Goal: Navigation & Orientation: Understand site structure

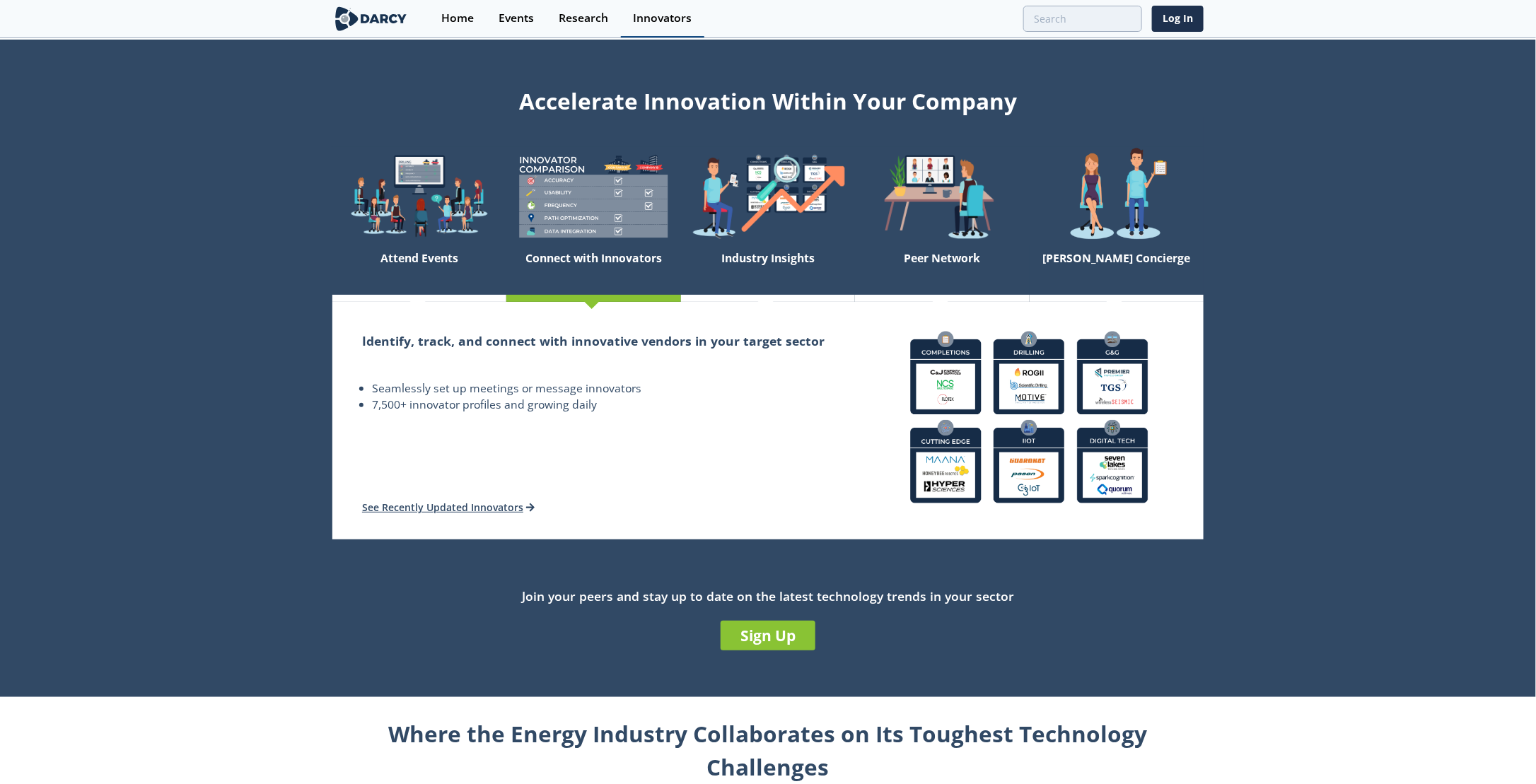
click at [631, 19] on link "Innovators" at bounding box center [663, 19] width 83 height 38
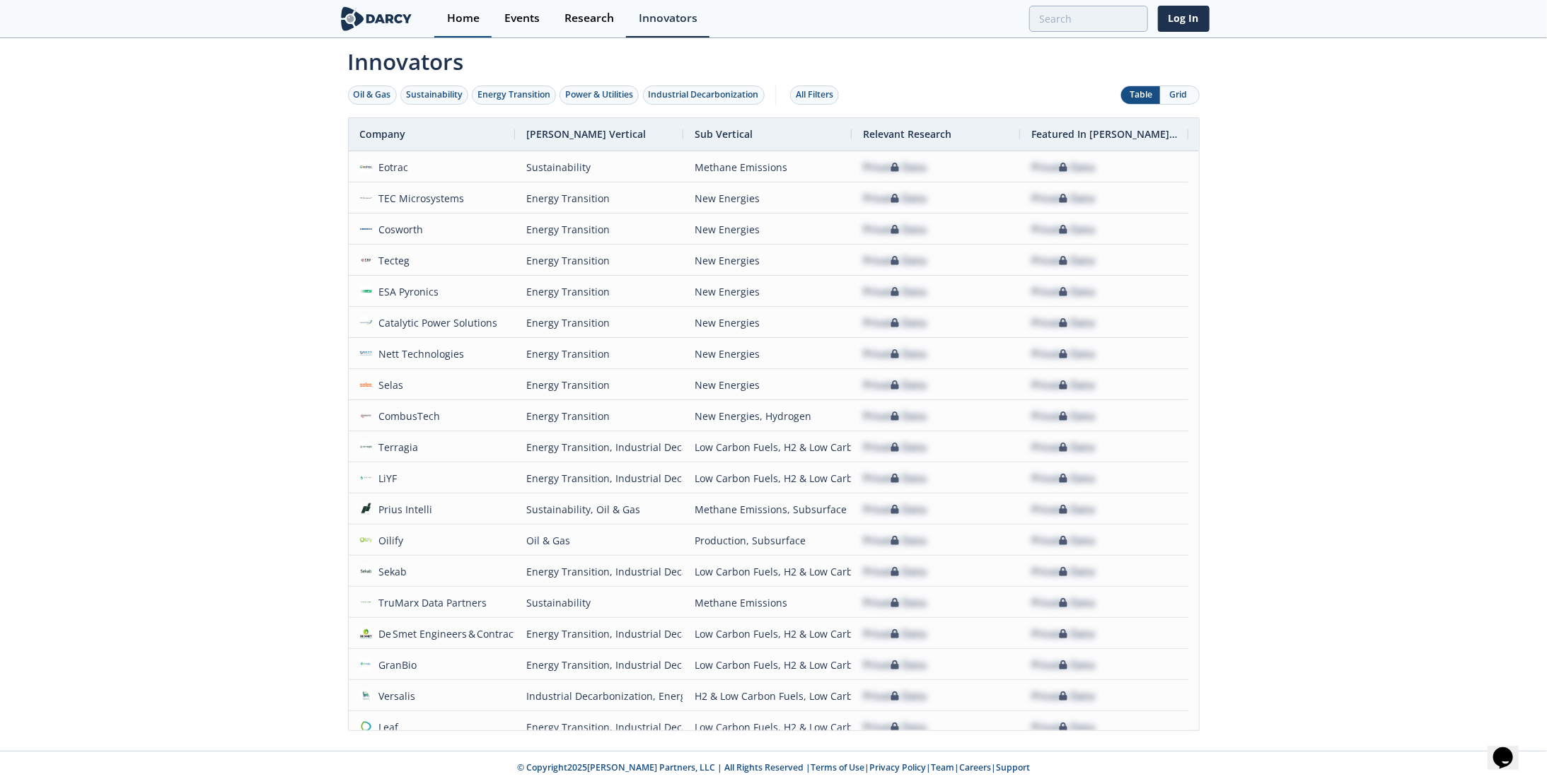
click at [452, 24] on div "Home" at bounding box center [463, 18] width 33 height 11
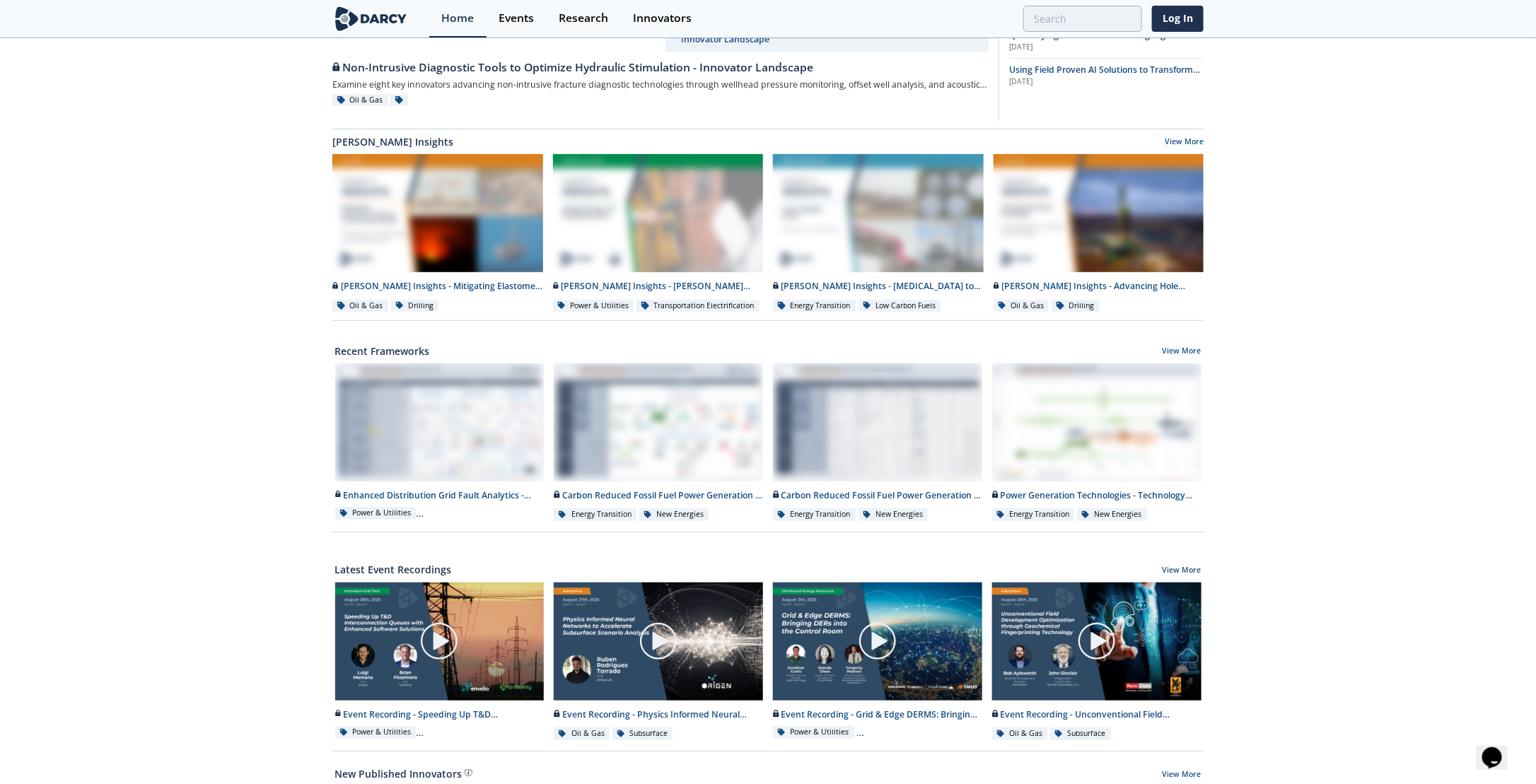
scroll to position [141, 0]
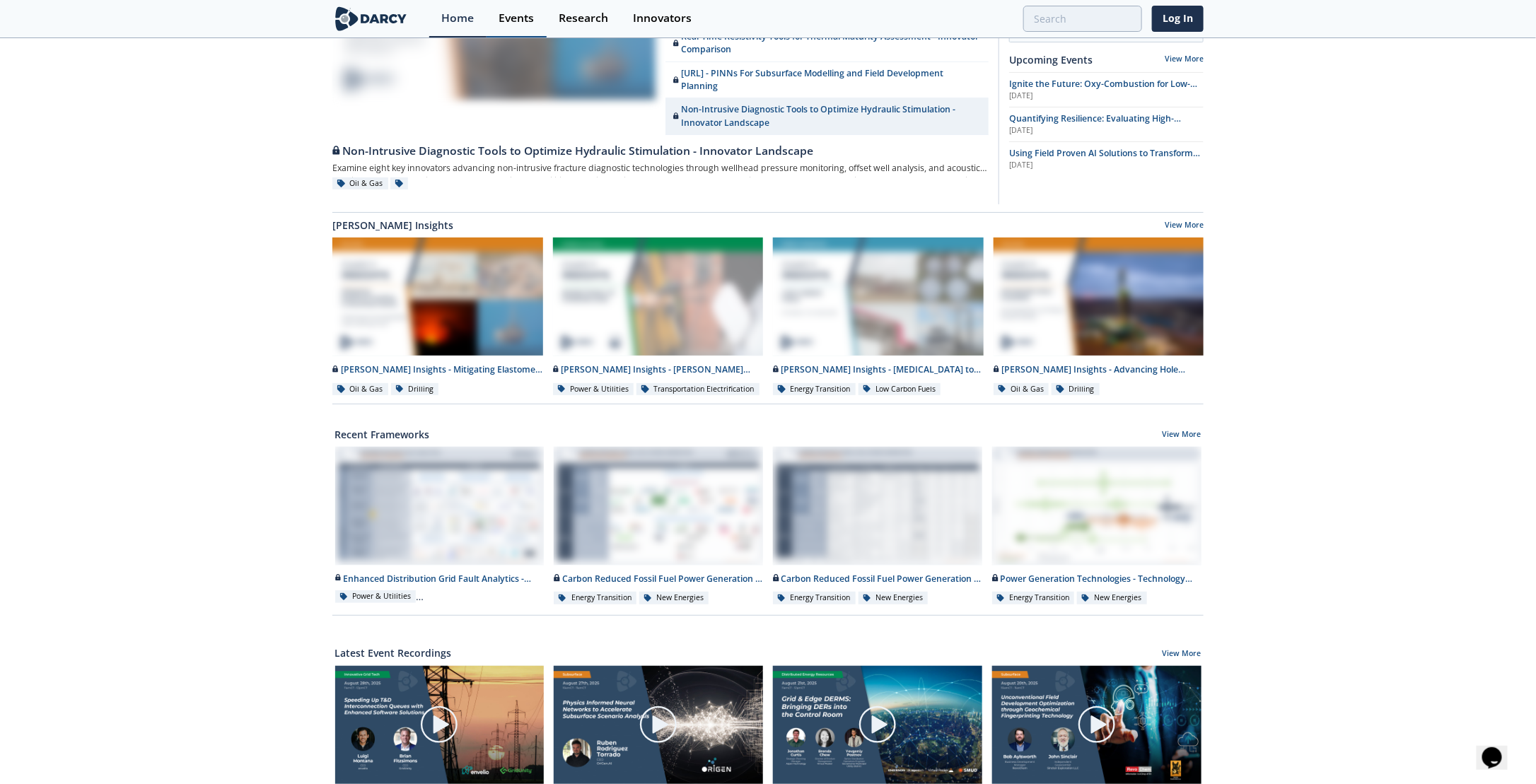
click at [523, 20] on div "Events" at bounding box center [516, 18] width 36 height 11
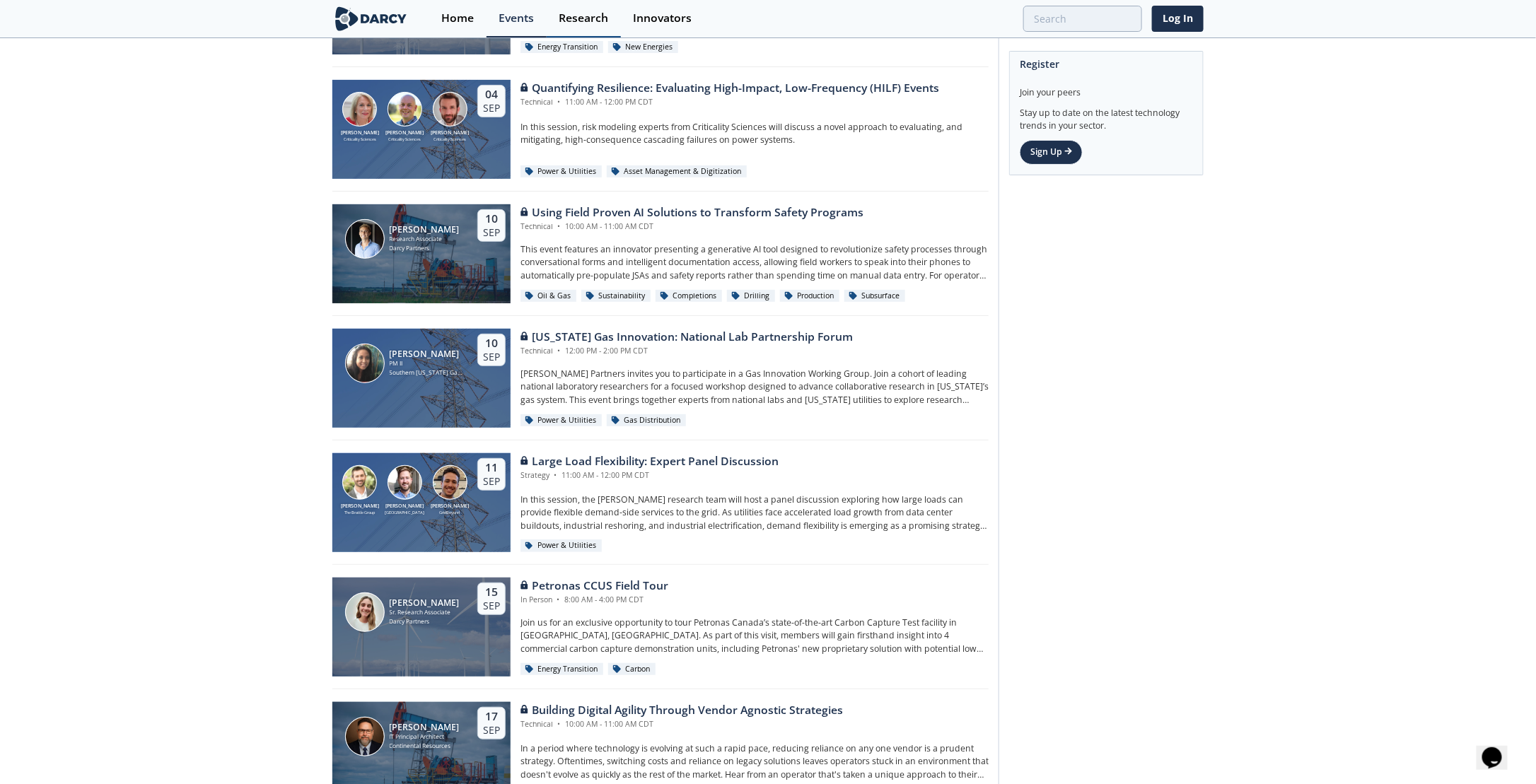
click at [581, 28] on link "Research" at bounding box center [584, 19] width 74 height 38
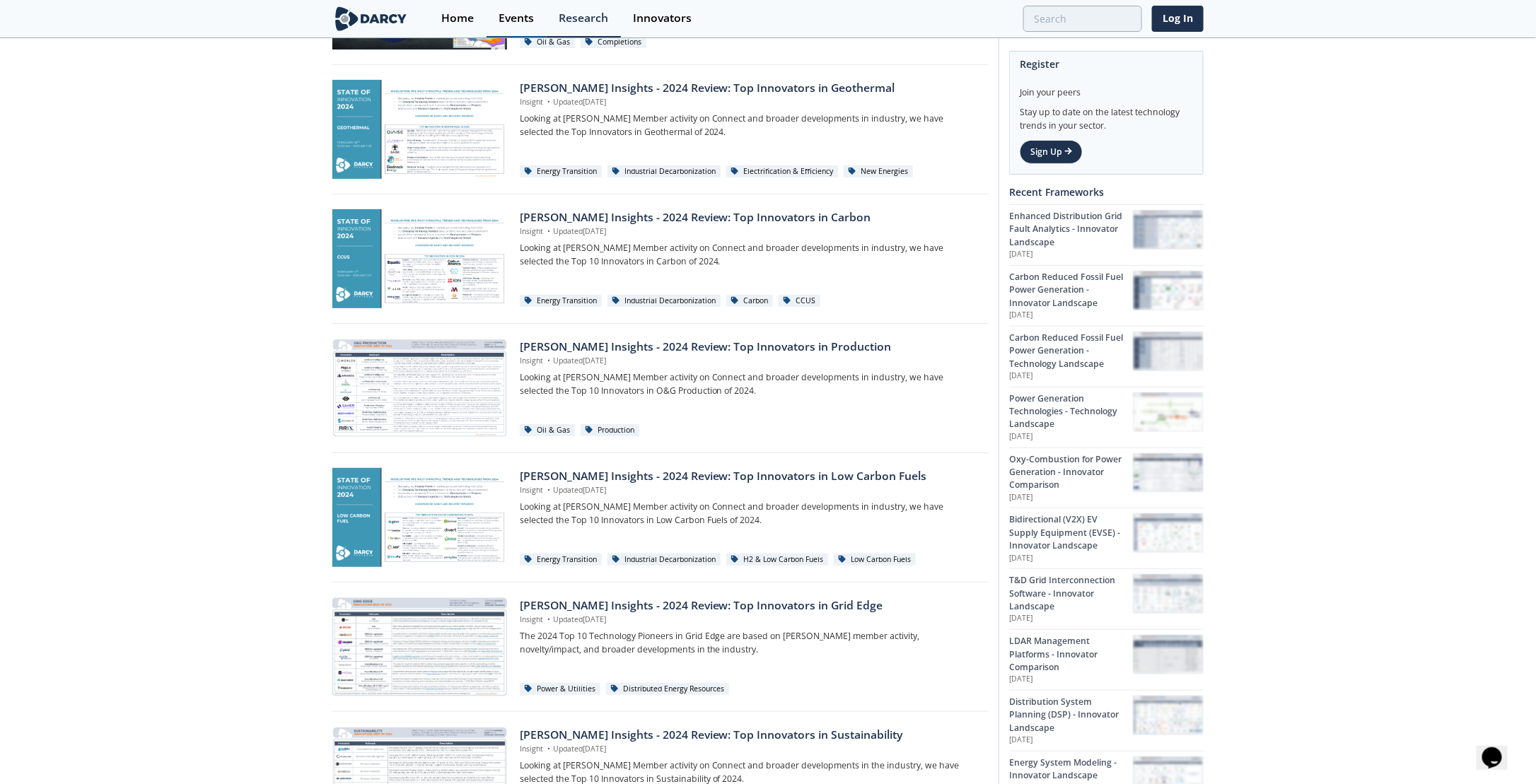
click at [510, 26] on link "Events" at bounding box center [516, 19] width 61 height 38
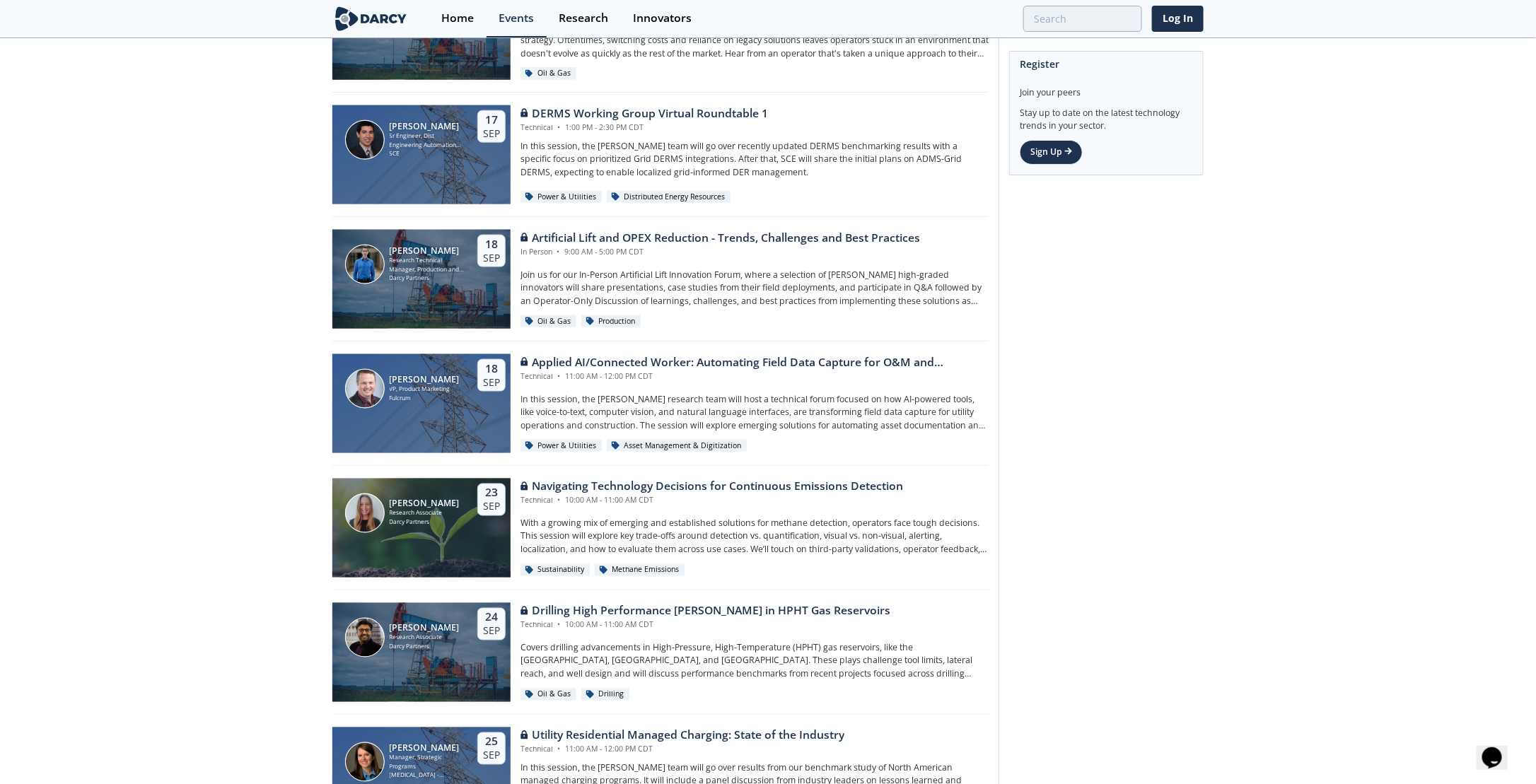
scroll to position [989, 0]
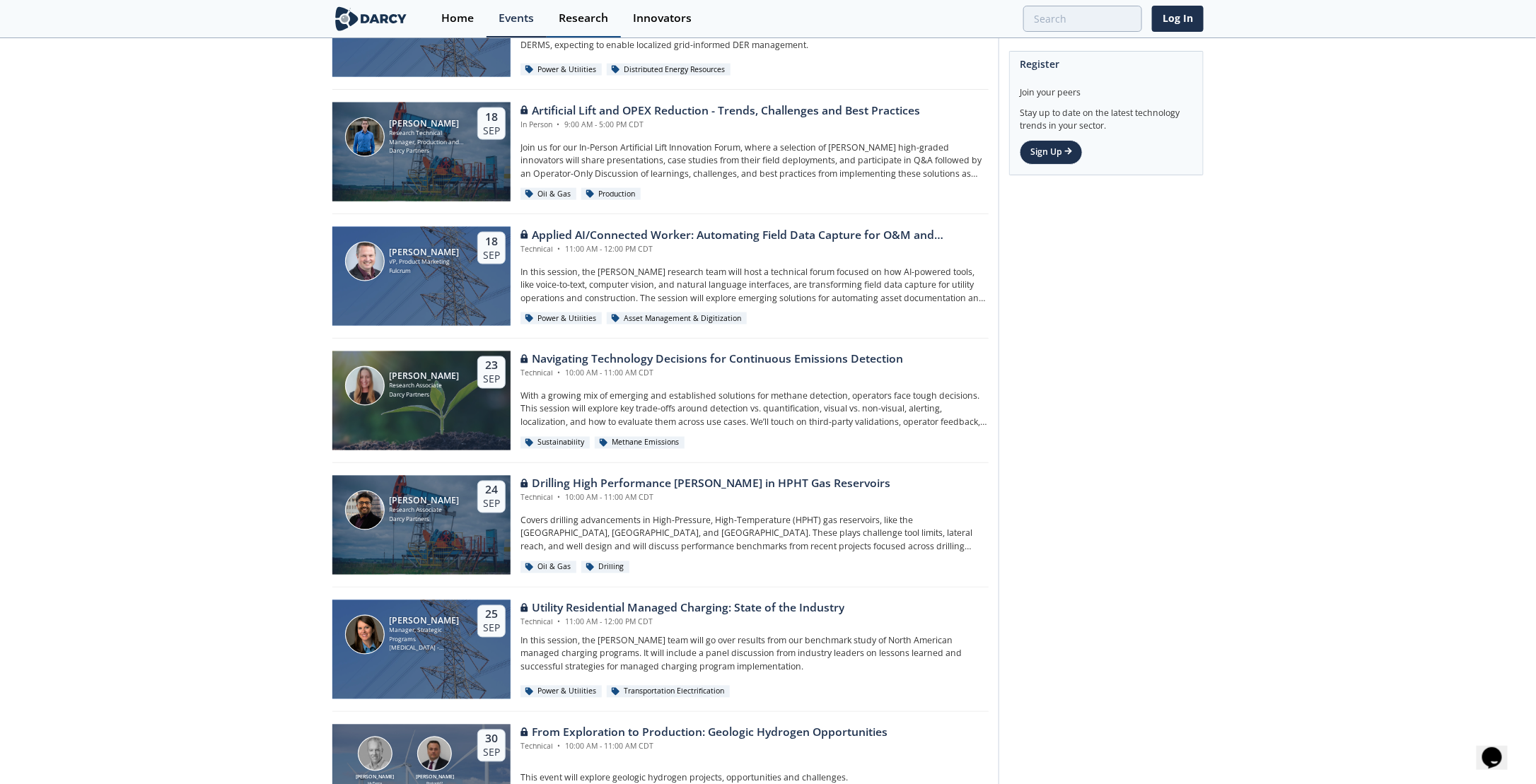
click at [577, 15] on div "Research" at bounding box center [584, 18] width 50 height 11
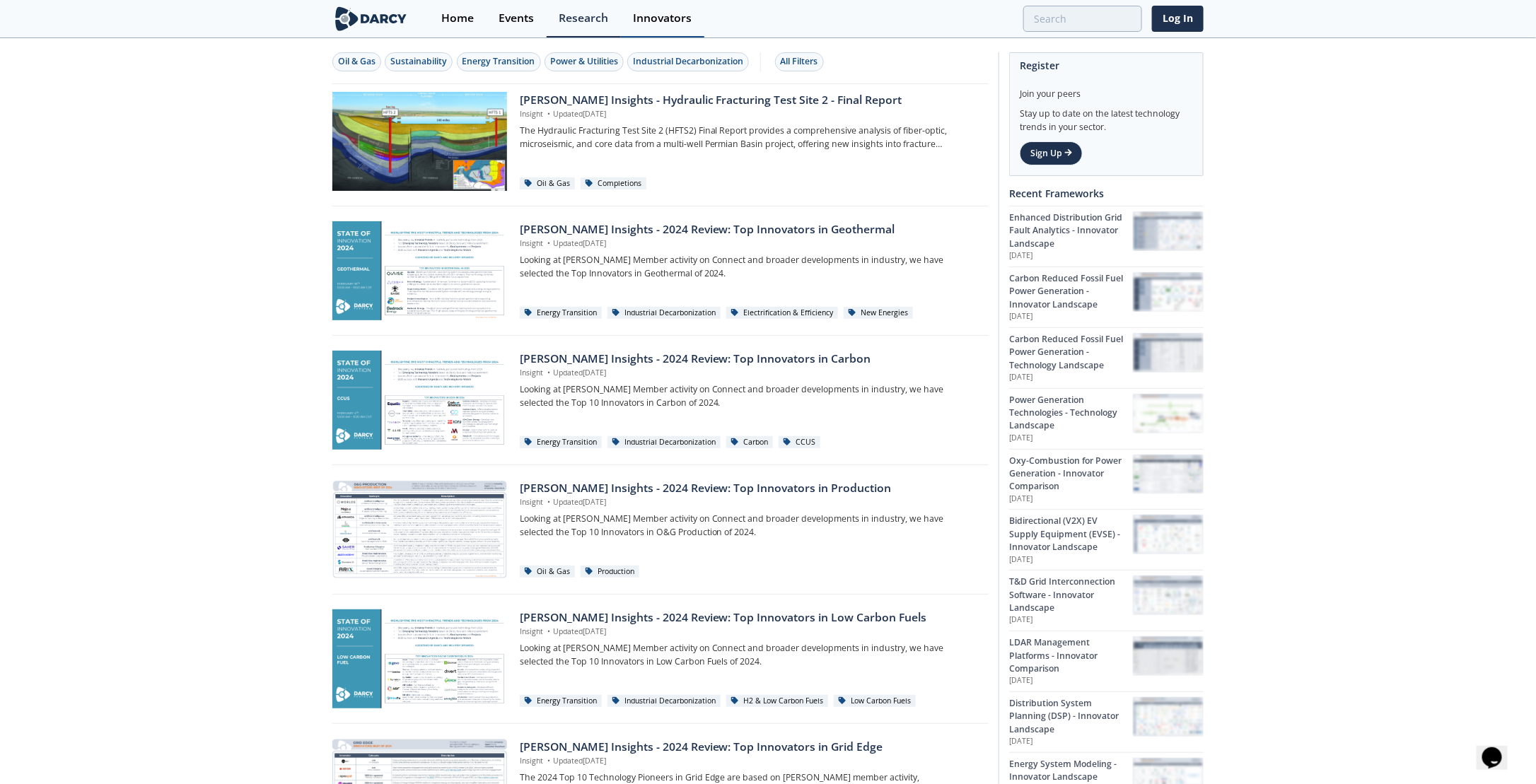
drag, startPoint x: 638, startPoint y: 19, endPoint x: 631, endPoint y: 25, distance: 9.2
click at [638, 19] on div "Innovators" at bounding box center [662, 18] width 59 height 11
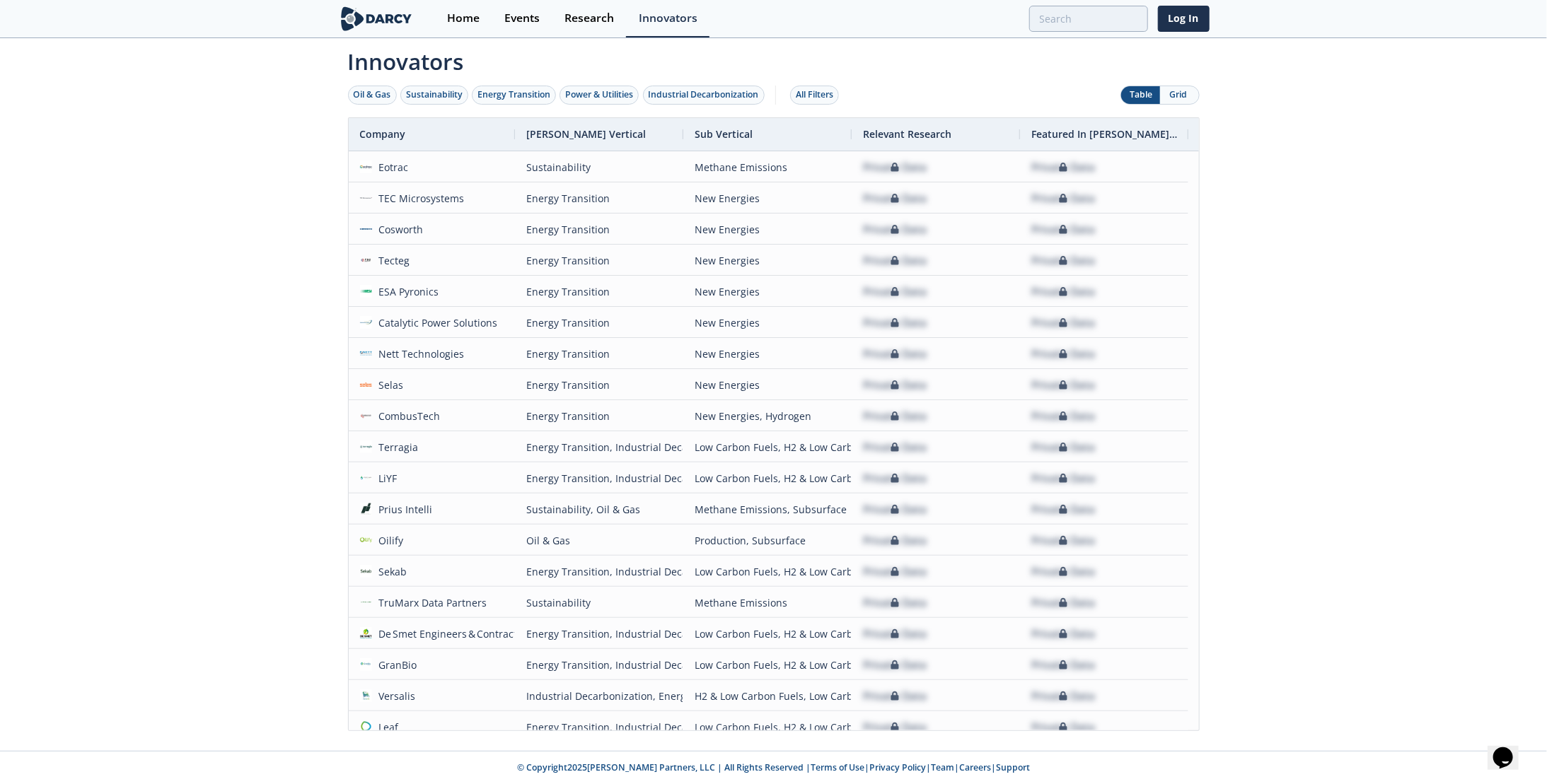
click at [367, 20] on img at bounding box center [377, 18] width 77 height 25
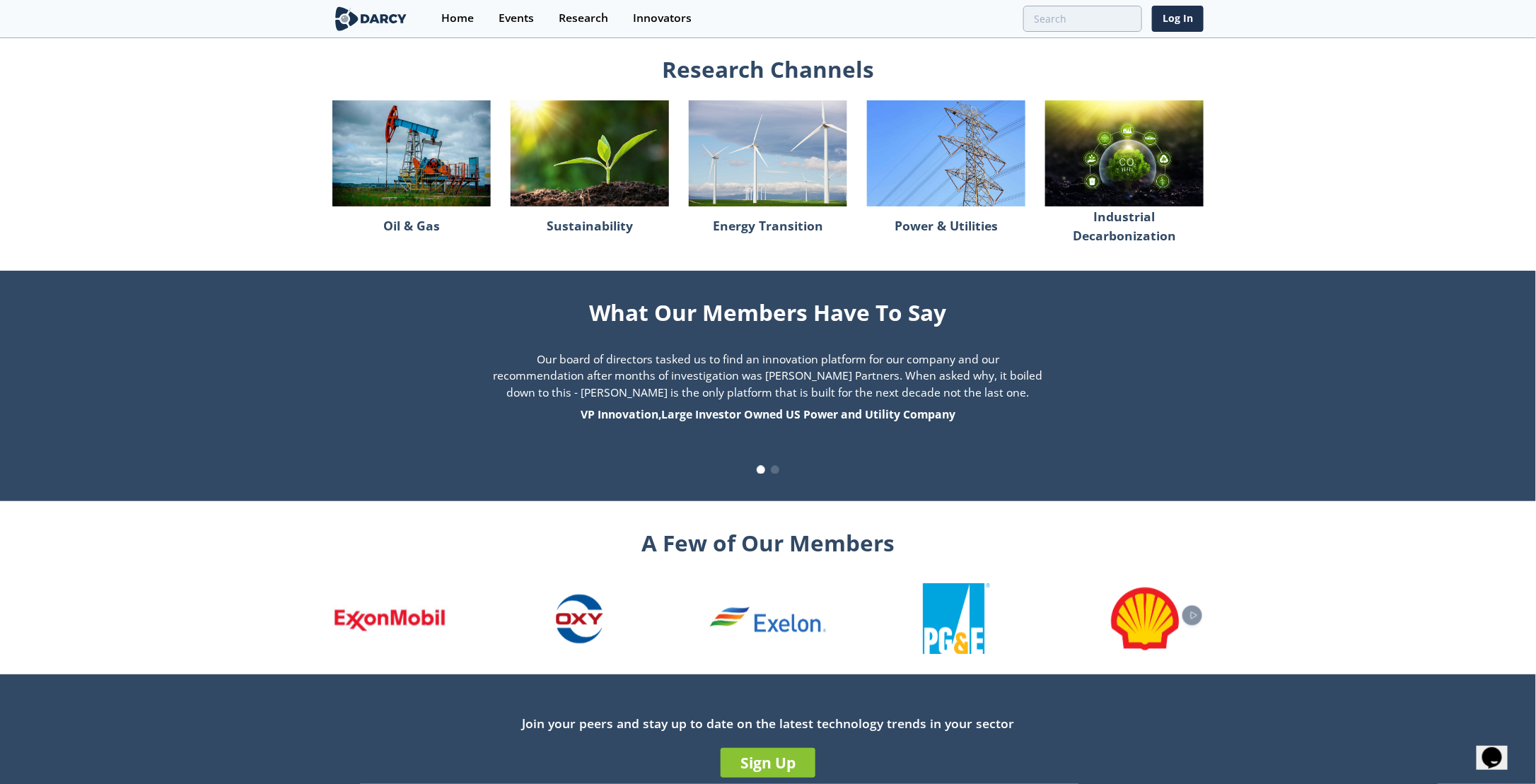
scroll to position [1242, 0]
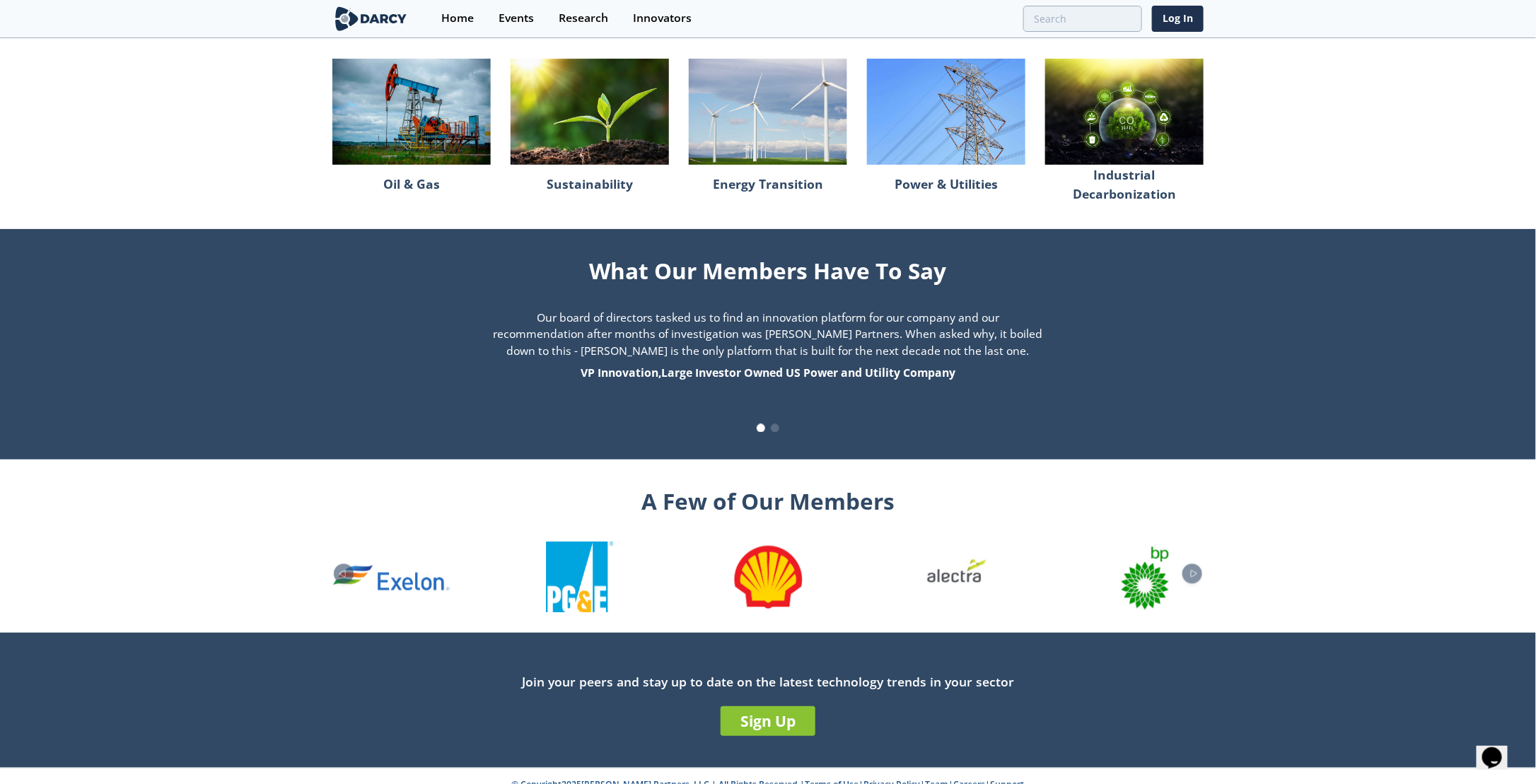
click at [926, 778] on link "Team" at bounding box center [938, 784] width 24 height 12
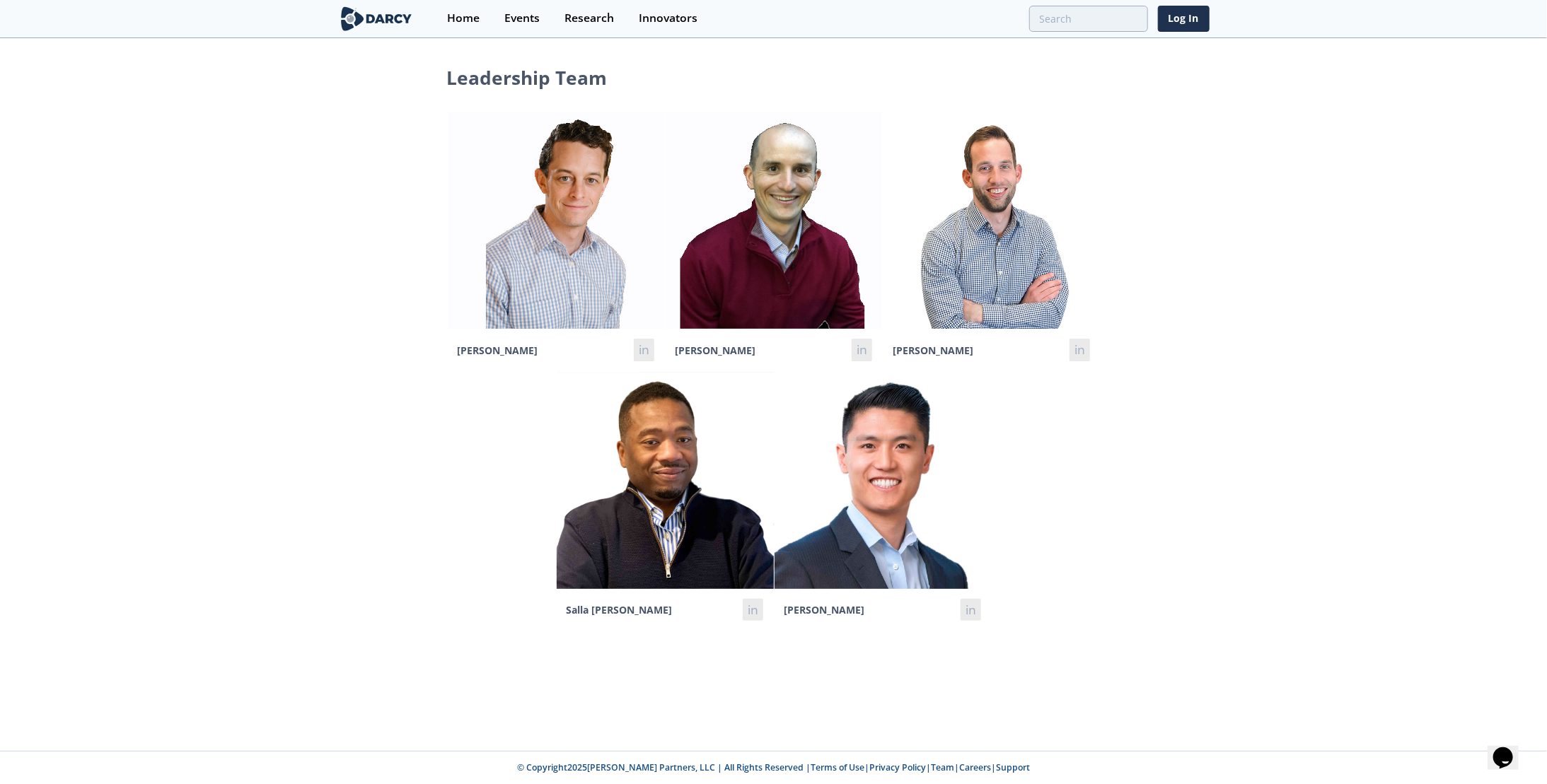
click at [483, 352] on span "[PERSON_NAME]" at bounding box center [497, 350] width 80 height 14
